Goal: Find specific page/section: Find specific page/section

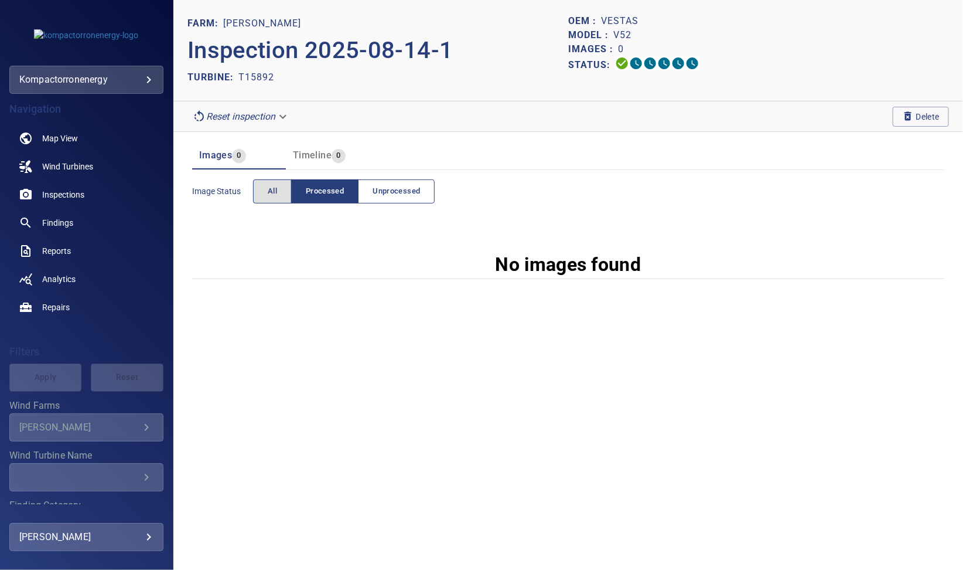
click at [410, 190] on span "Unprocessed" at bounding box center [396, 191] width 47 height 13
drag, startPoint x: 257, startPoint y: 77, endPoint x: 208, endPoint y: 74, distance: 48.8
click at [208, 74] on div "TURBINE: T15892" at bounding box center [378, 77] width 381 height 19
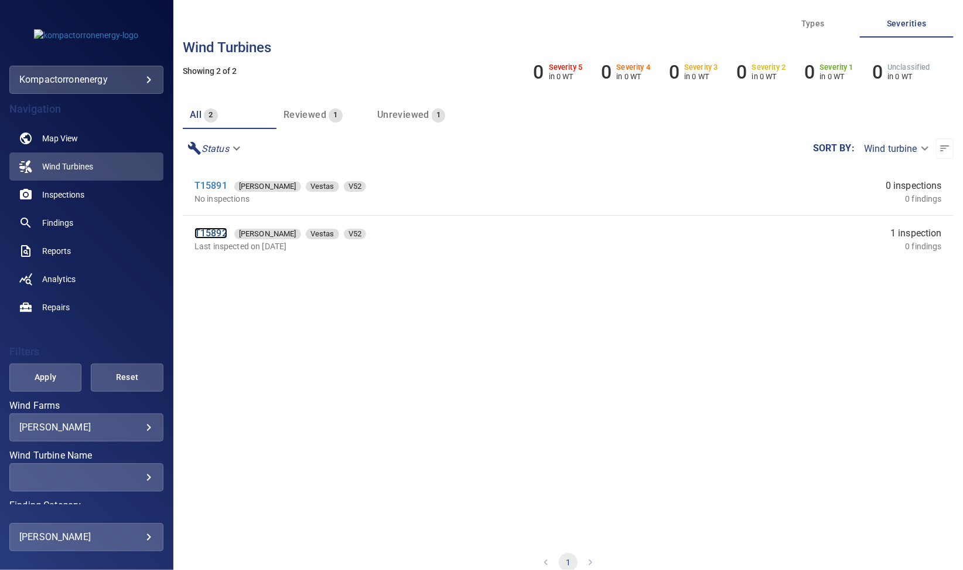
click at [206, 233] on link "T15892" at bounding box center [211, 232] width 33 height 11
